Goal: Transaction & Acquisition: Purchase product/service

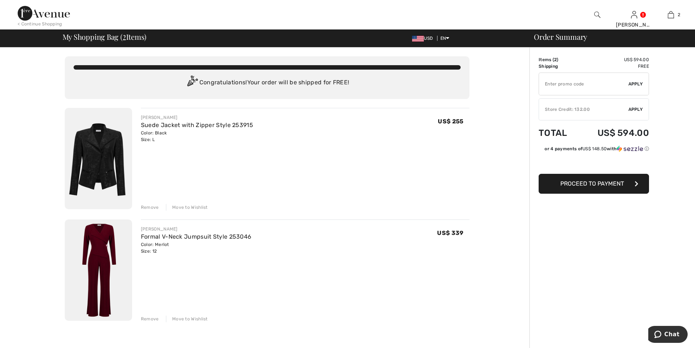
click at [153, 204] on div "Remove" at bounding box center [150, 207] width 18 height 7
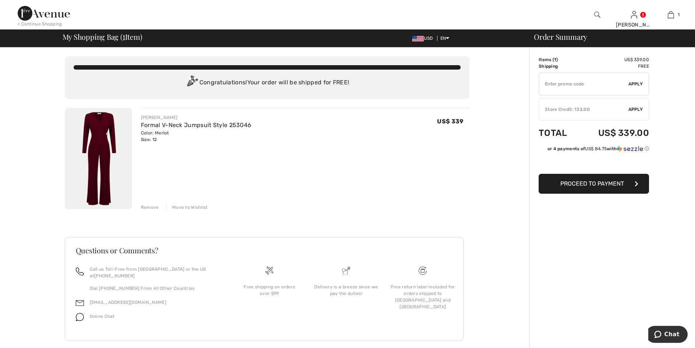
click at [602, 183] on span "Proceed to Payment" at bounding box center [592, 183] width 64 height 7
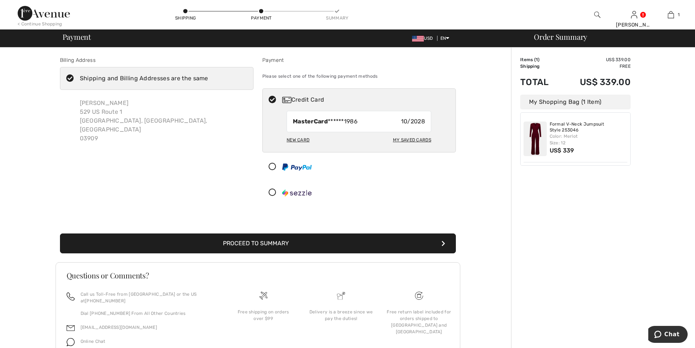
click at [70, 77] on icon at bounding box center [69, 79] width 19 height 8
click at [208, 77] on input "Shipping and Billing Addresses are the same" at bounding box center [210, 78] width 5 height 22
click at [0, 0] on icon at bounding box center [0, 0] width 0 height 0
click at [208, 77] on input "Shipping and Billing Addresses are the same" at bounding box center [210, 78] width 5 height 22
click at [71, 81] on icon at bounding box center [69, 79] width 19 height 8
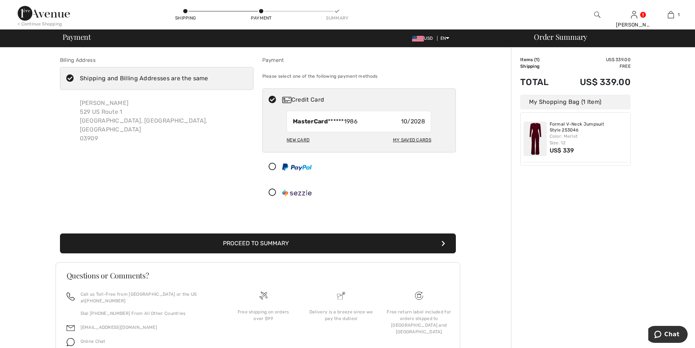
click at [208, 81] on input "Shipping and Billing Addresses are the same" at bounding box center [210, 78] width 5 height 22
click at [0, 0] on icon at bounding box center [0, 0] width 0 height 0
click at [208, 81] on input "Shipping and Billing Addresses are the same" at bounding box center [210, 78] width 5 height 22
click at [71, 76] on icon at bounding box center [69, 79] width 19 height 8
click at [208, 76] on input "Shipping and Billing Addresses are the same" at bounding box center [210, 78] width 5 height 22
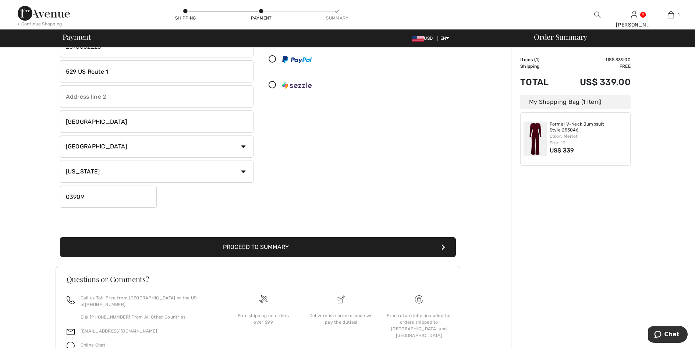
scroll to position [110, 0]
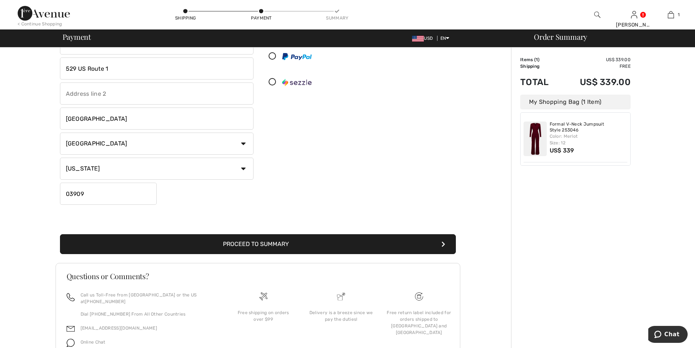
checkbox input "false"
click at [352, 243] on button "Proceed to Summary" at bounding box center [258, 244] width 396 height 20
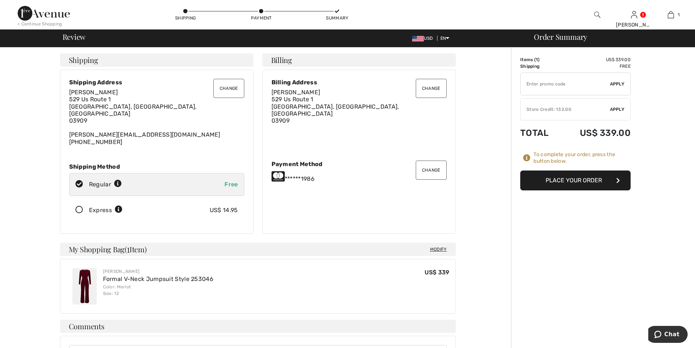
click at [228, 89] on button "Change" at bounding box center [228, 88] width 31 height 19
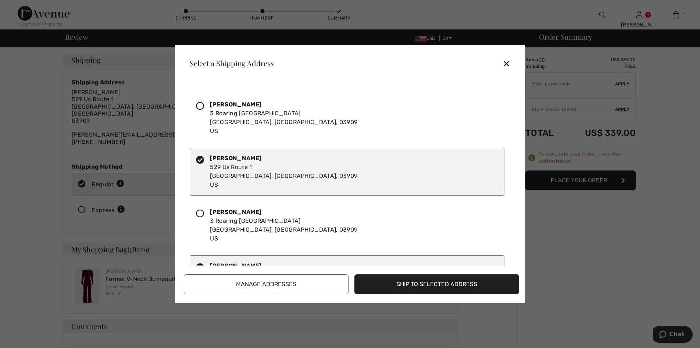
click at [200, 106] on icon at bounding box center [200, 106] width 8 height 8
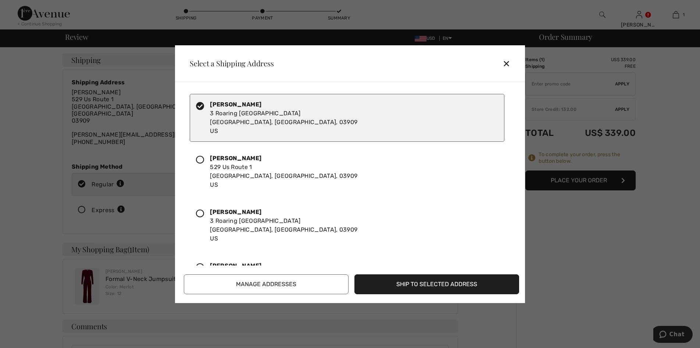
click at [409, 289] on button "Ship to Selected Address" at bounding box center [436, 284] width 165 height 20
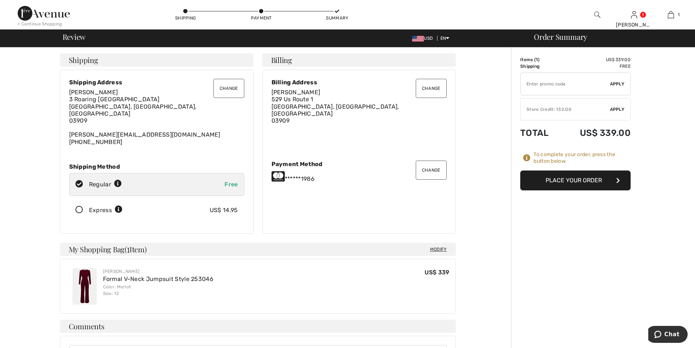
click at [581, 180] on button "Place Your Order" at bounding box center [575, 180] width 110 height 20
